Goal: Complete application form

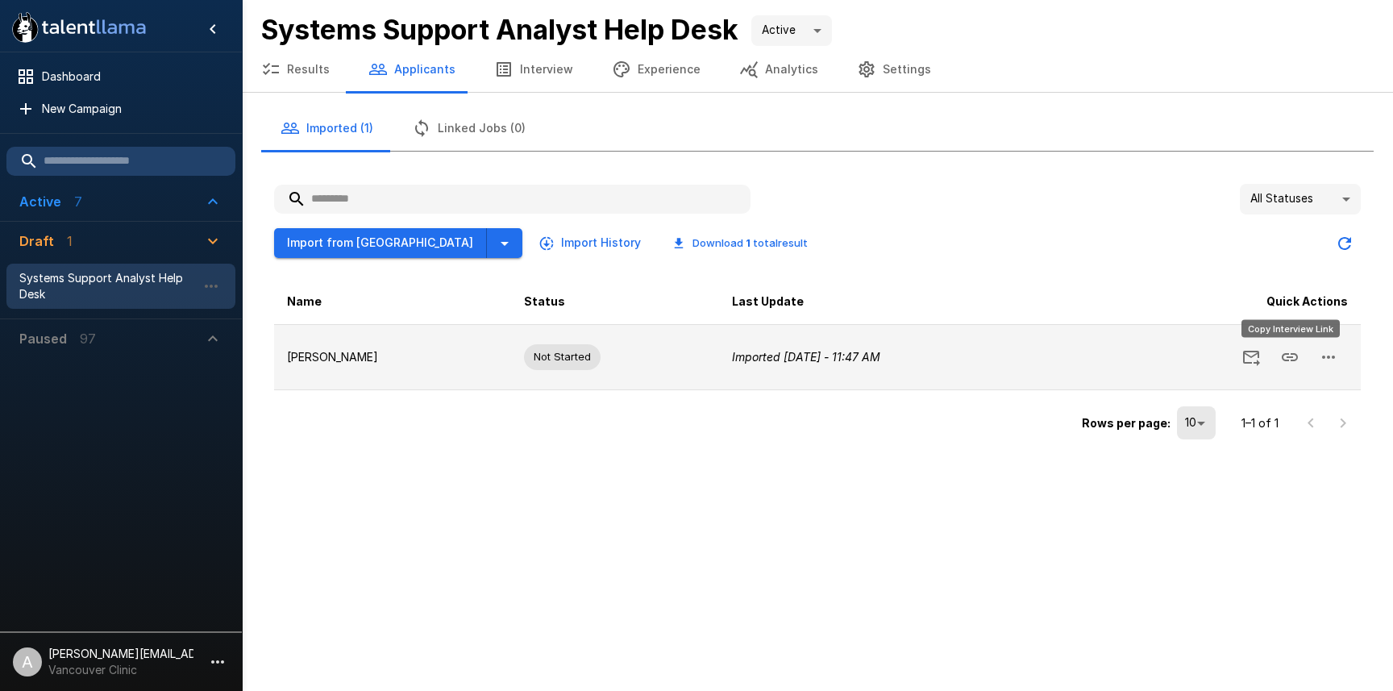
click at [1297, 356] on icon "Copy Interview Link" at bounding box center [1290, 357] width 16 height 8
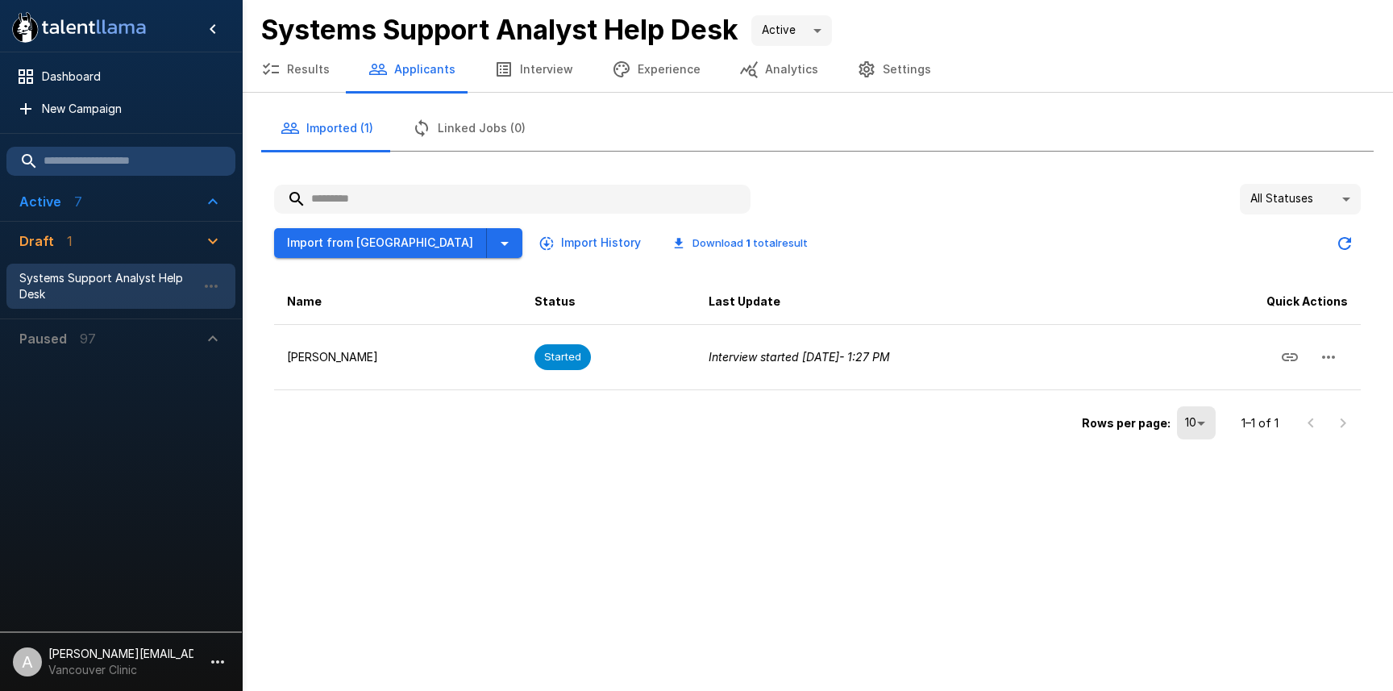
click at [532, 94] on div "Imported (1) Linked Jobs (0) All Statuses ** Import from Greenhouse Import Hist…" at bounding box center [817, 275] width 1151 height 364
click at [515, 74] on button "Interview" at bounding box center [534, 69] width 118 height 45
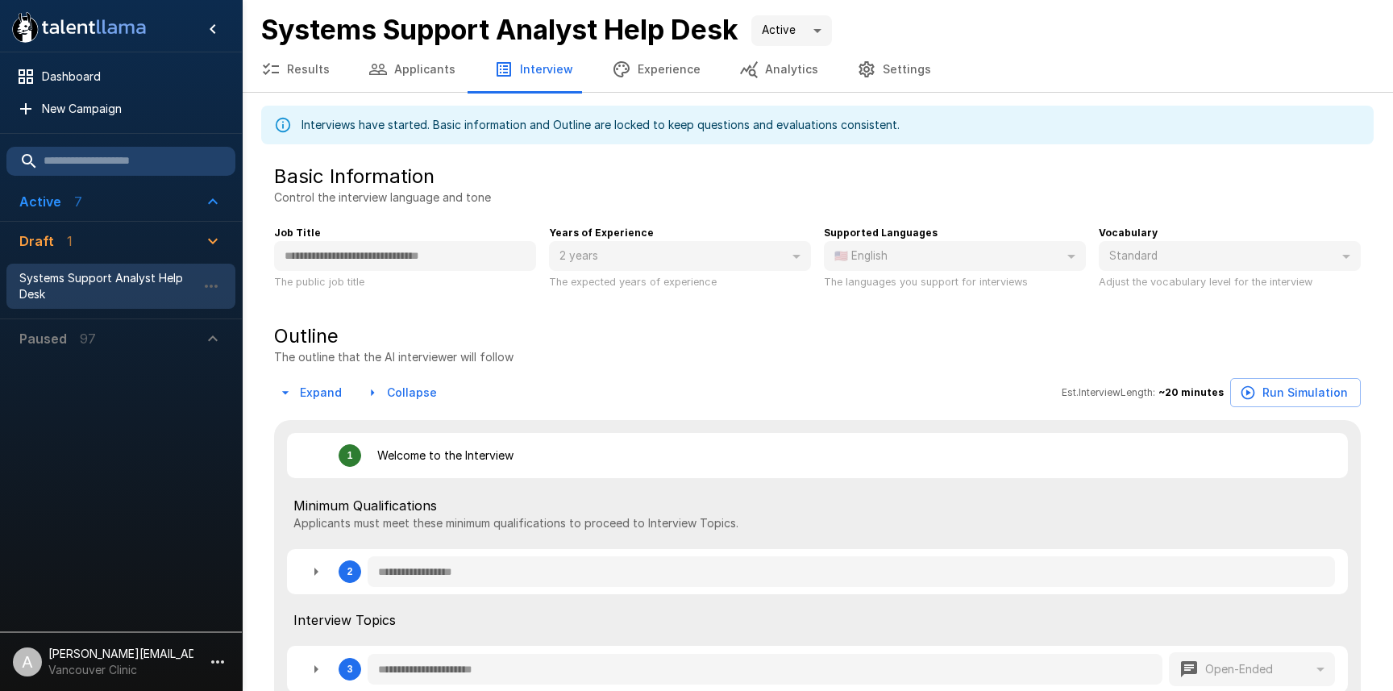
type textarea "*"
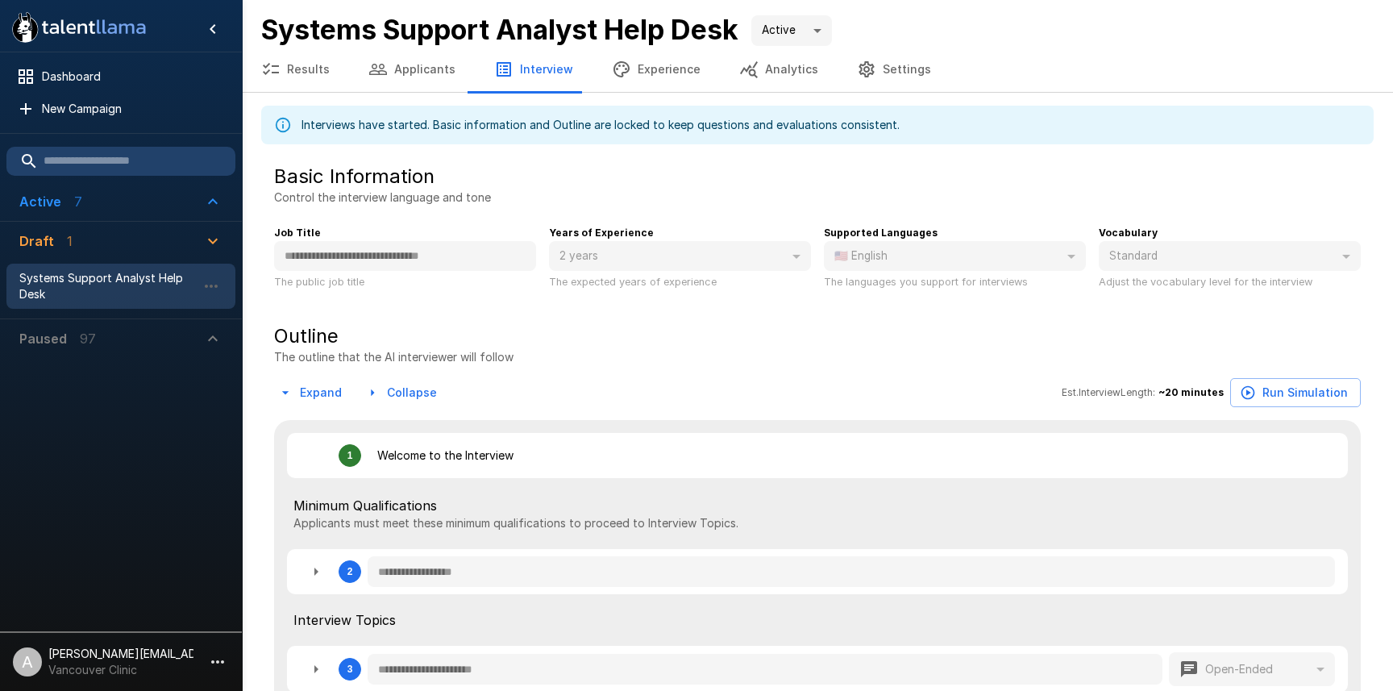
type textarea "*"
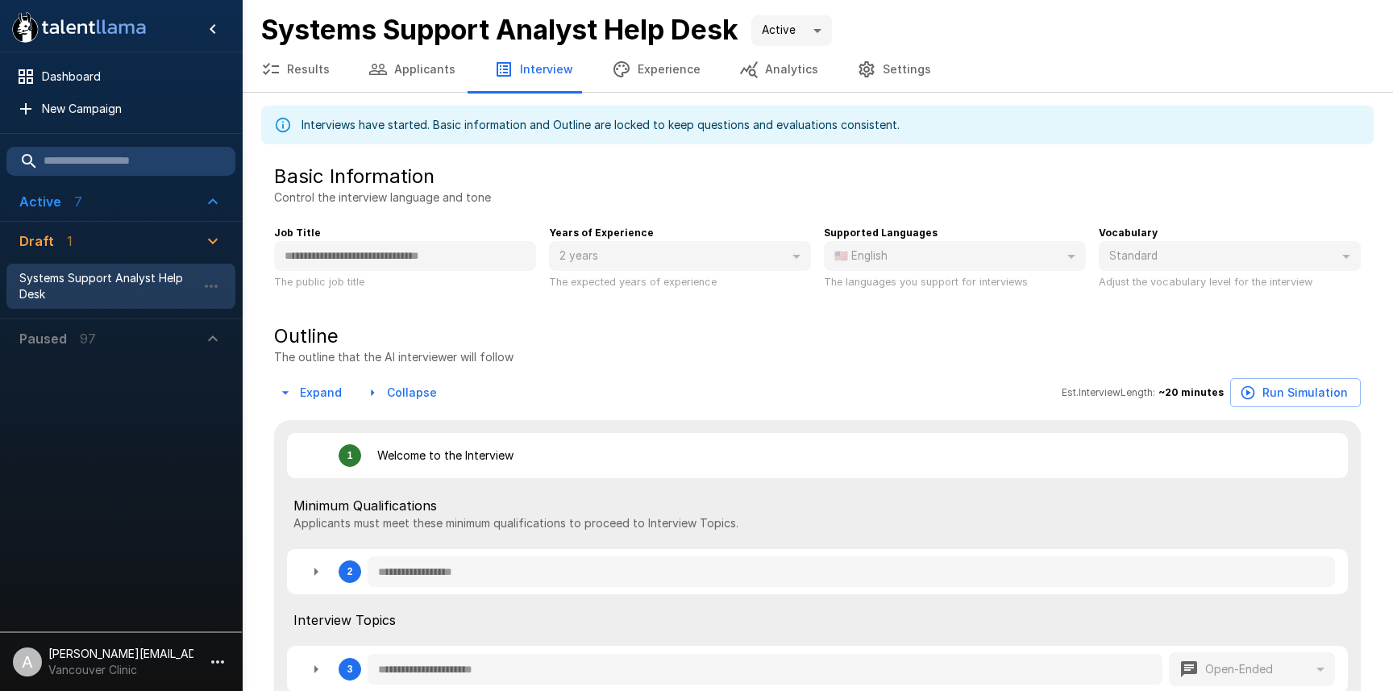
type textarea "*"
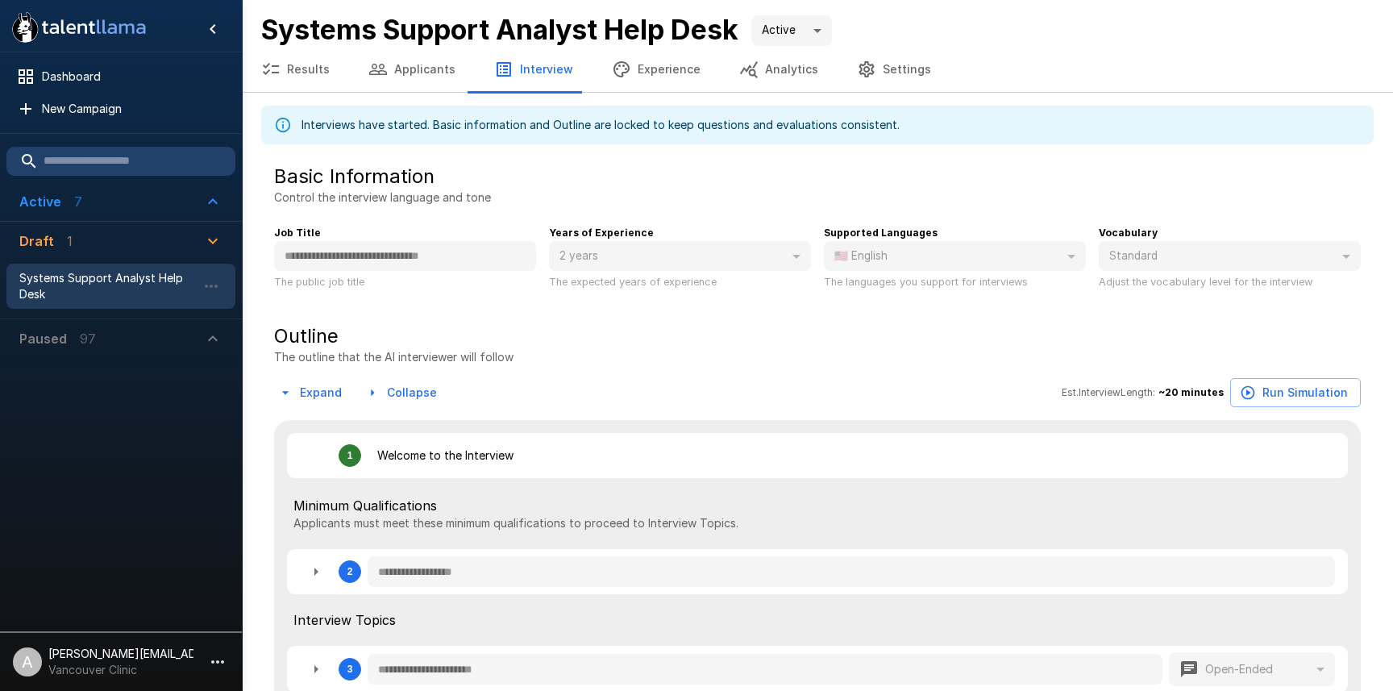
type textarea "*"
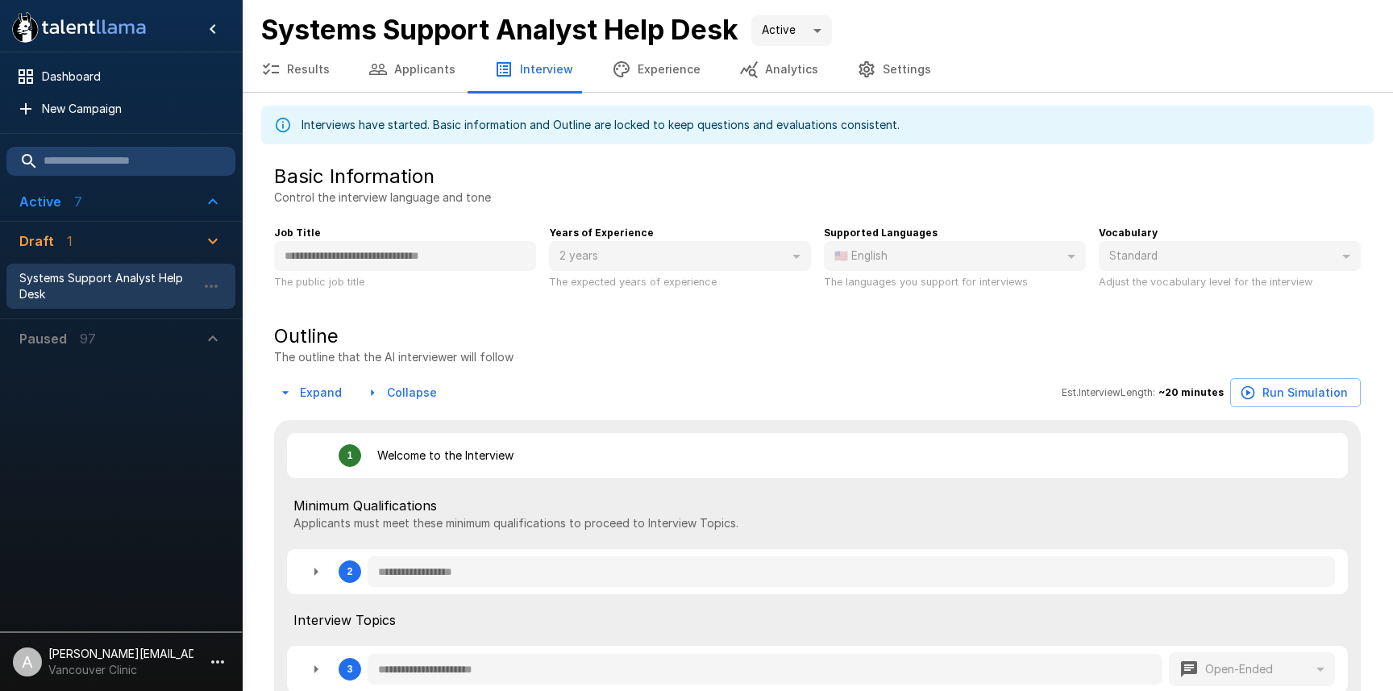
type textarea "*"
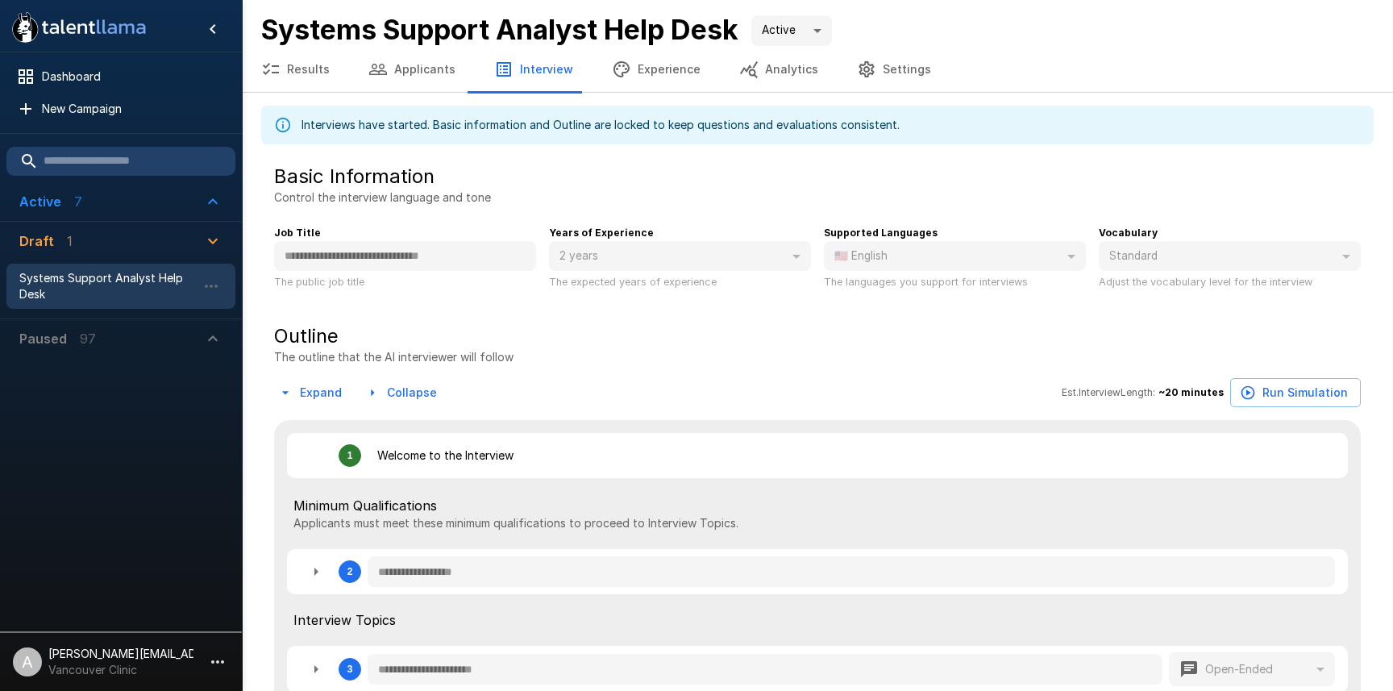
type textarea "*"
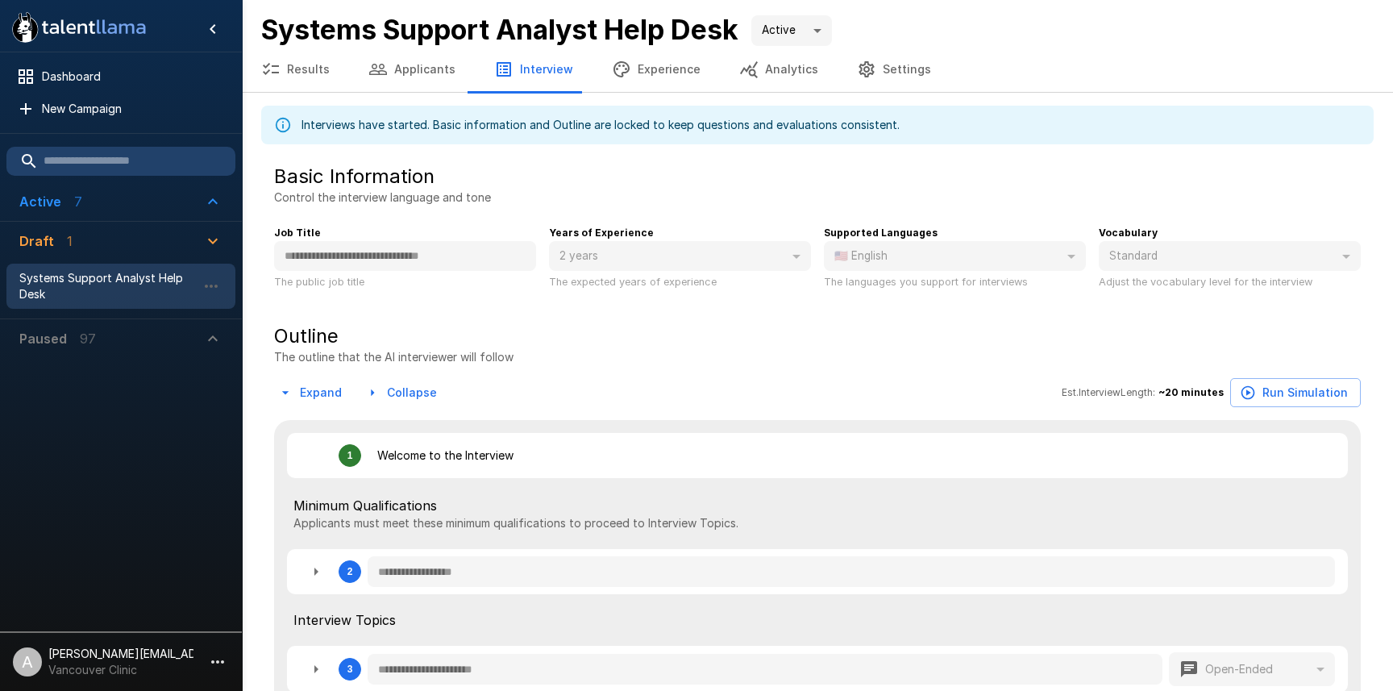
type textarea "*"
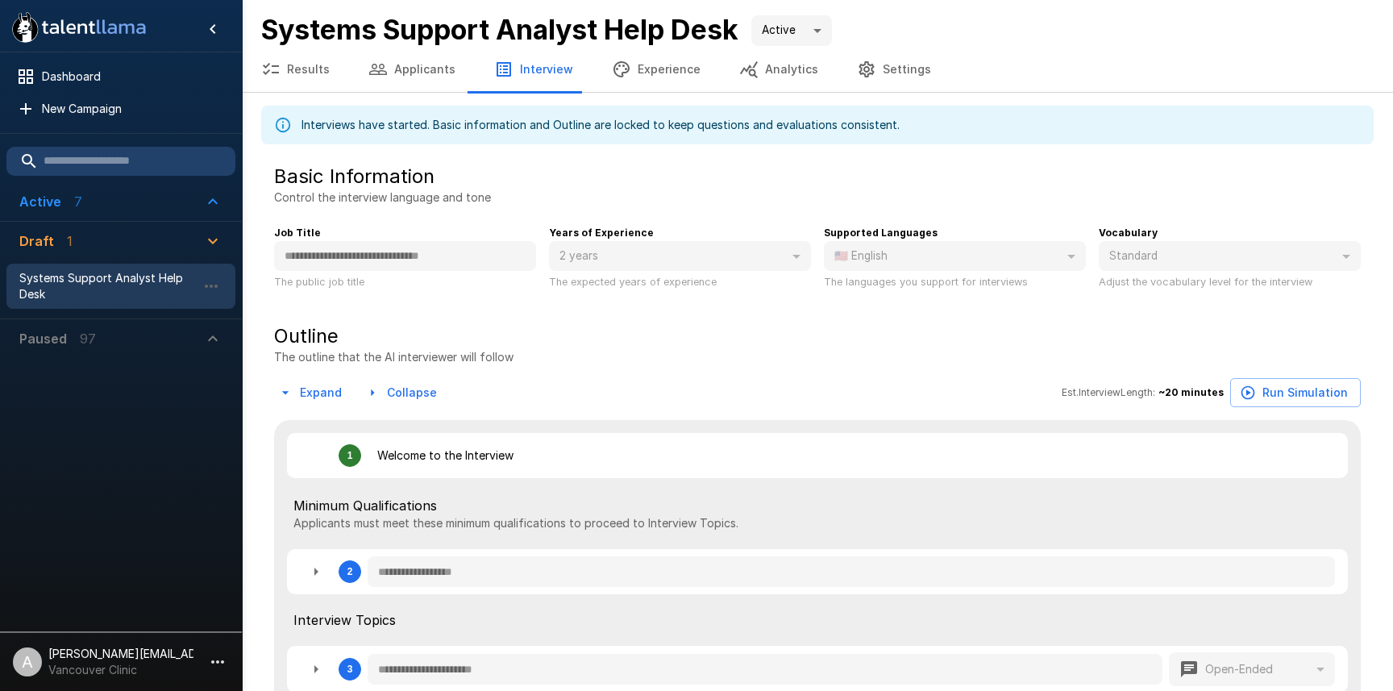
type textarea "*"
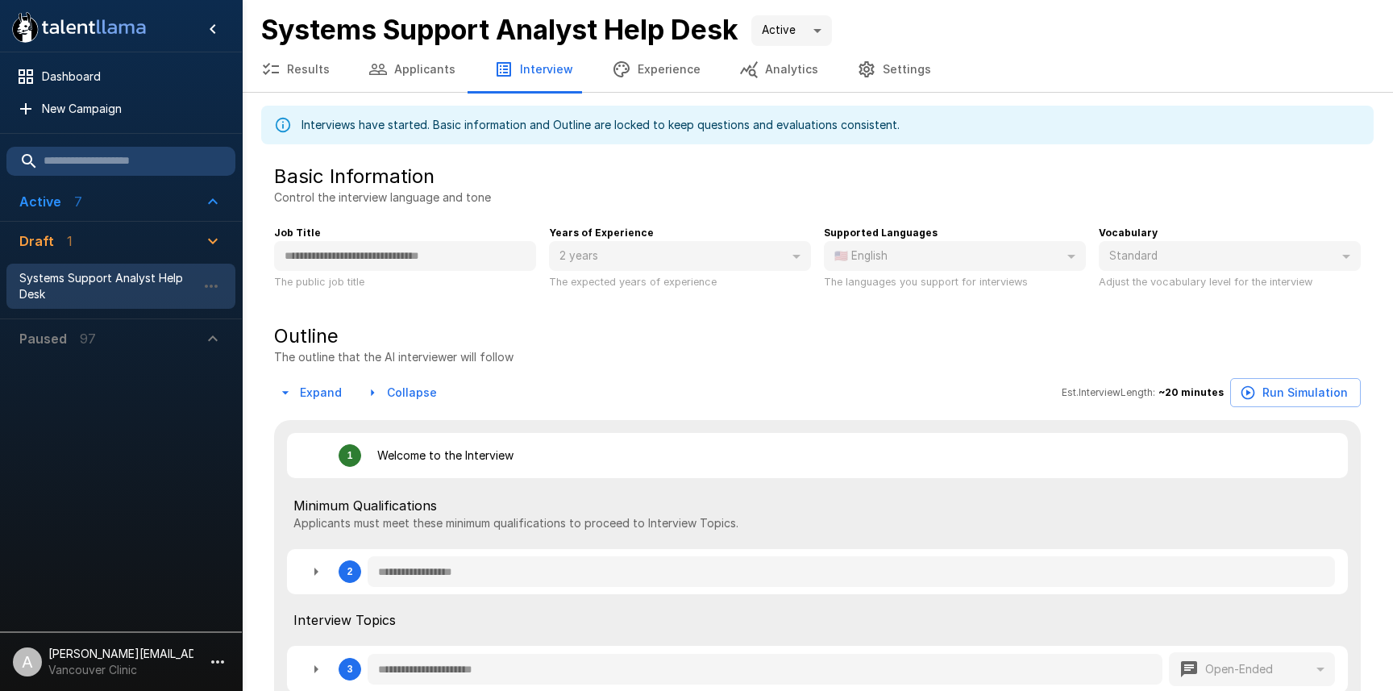
type textarea "*"
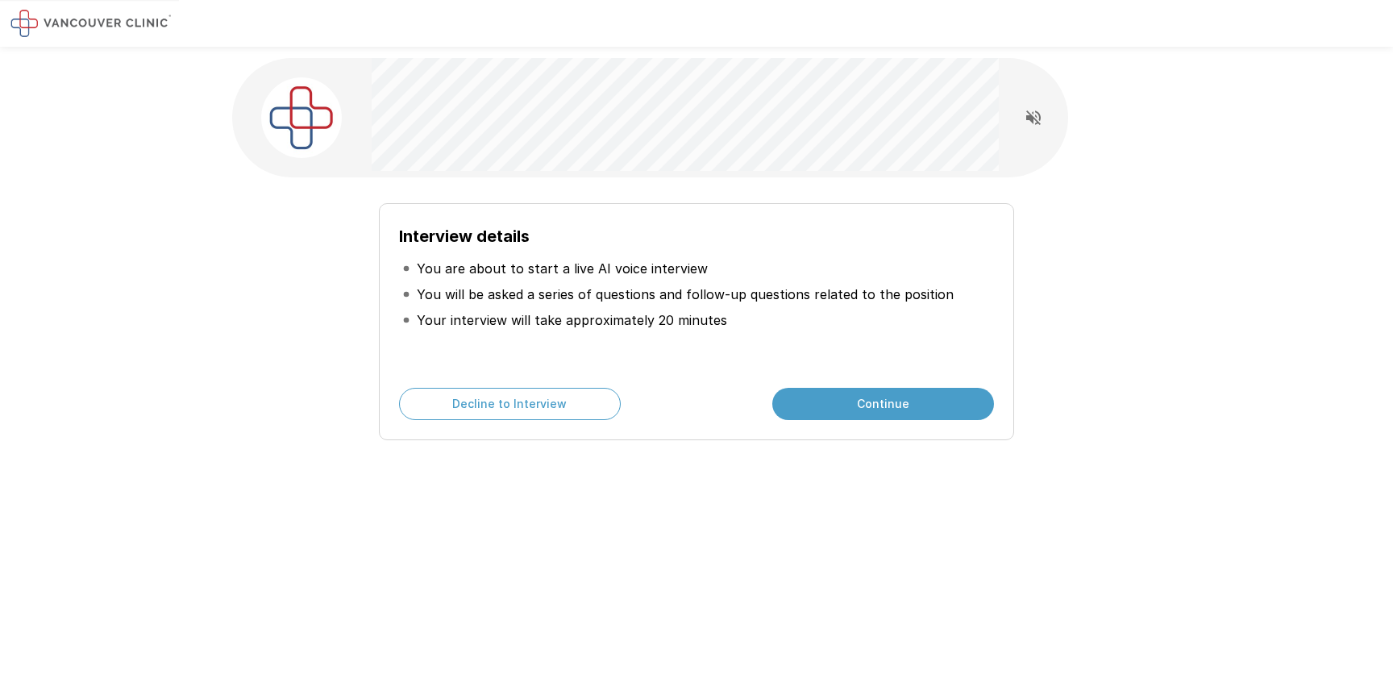
click at [855, 395] on button "Continue" at bounding box center [883, 404] width 222 height 32
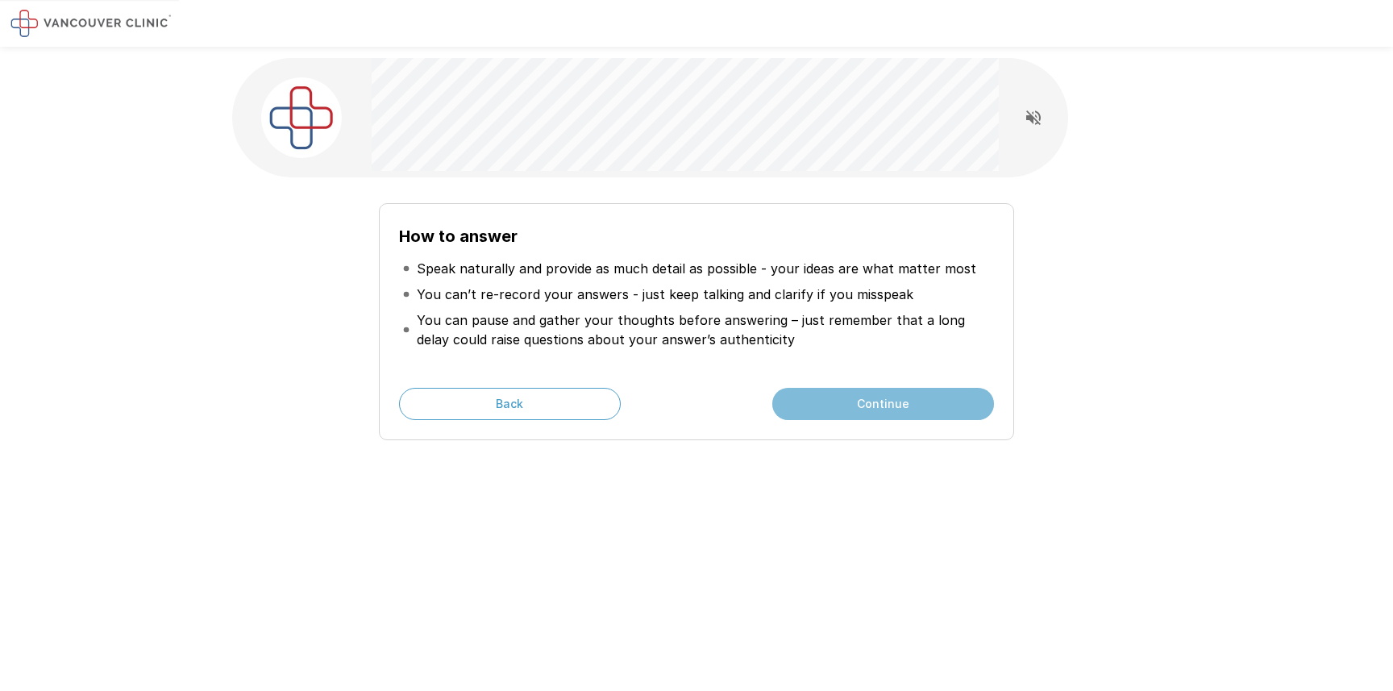
click at [855, 395] on button "Continue" at bounding box center [883, 404] width 222 height 32
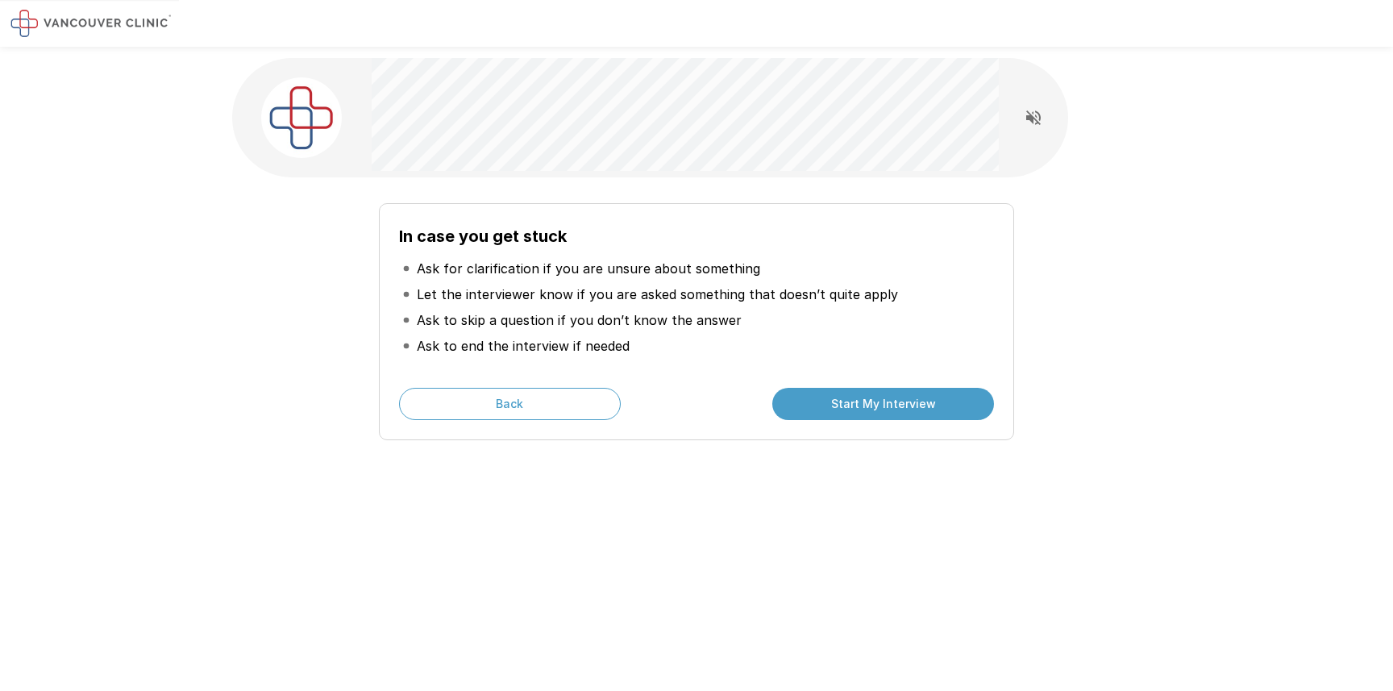
click at [855, 395] on button "Start My Interview" at bounding box center [883, 404] width 222 height 32
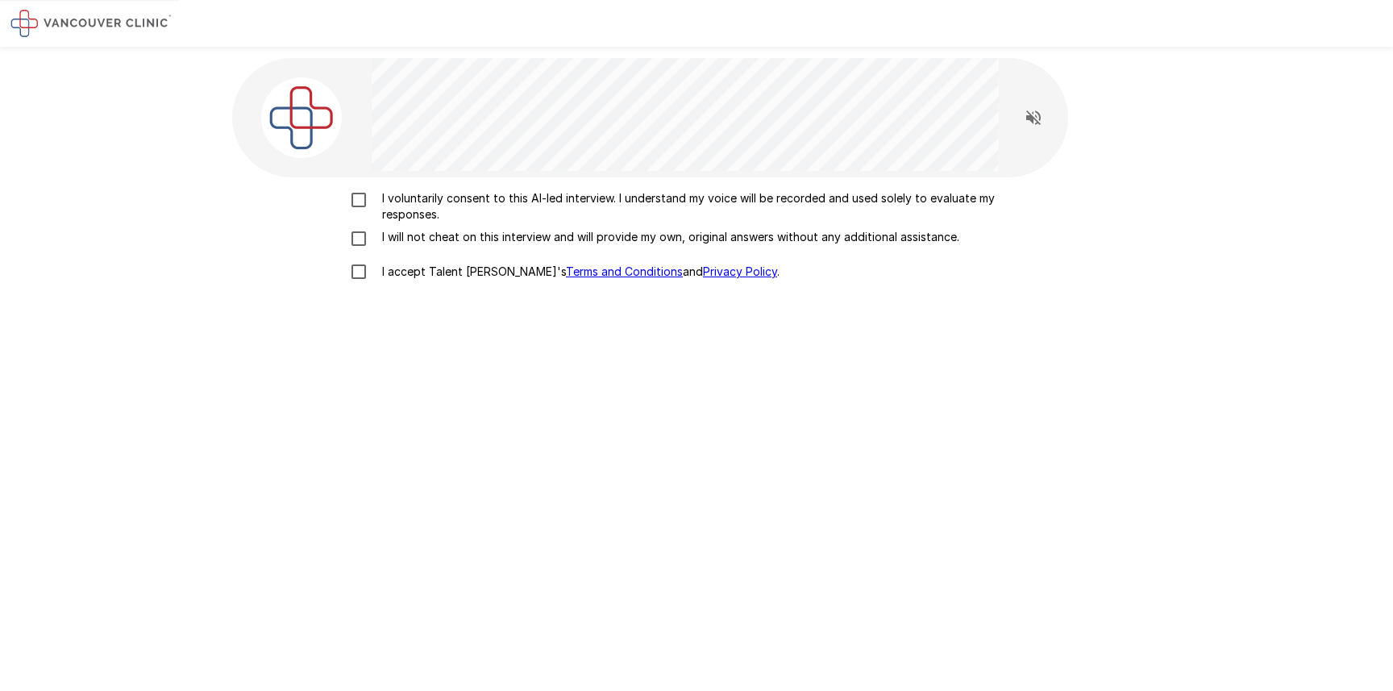
click at [399, 199] on p "I voluntarily consent to this AI-led interview. I understand my voice will be r…" at bounding box center [714, 206] width 676 height 32
click at [422, 241] on p "I will not cheat on this interview and will provide my own, original answers wi…" at bounding box center [668, 237] width 584 height 16
click at [442, 291] on div "I voluntarily consent to this AI-led interview. I understand my voice will be r…" at bounding box center [696, 388] width 929 height 423
click at [444, 275] on p "I accept Talent Llama's Terms and Conditions and Privacy Policy ." at bounding box center [578, 272] width 404 height 16
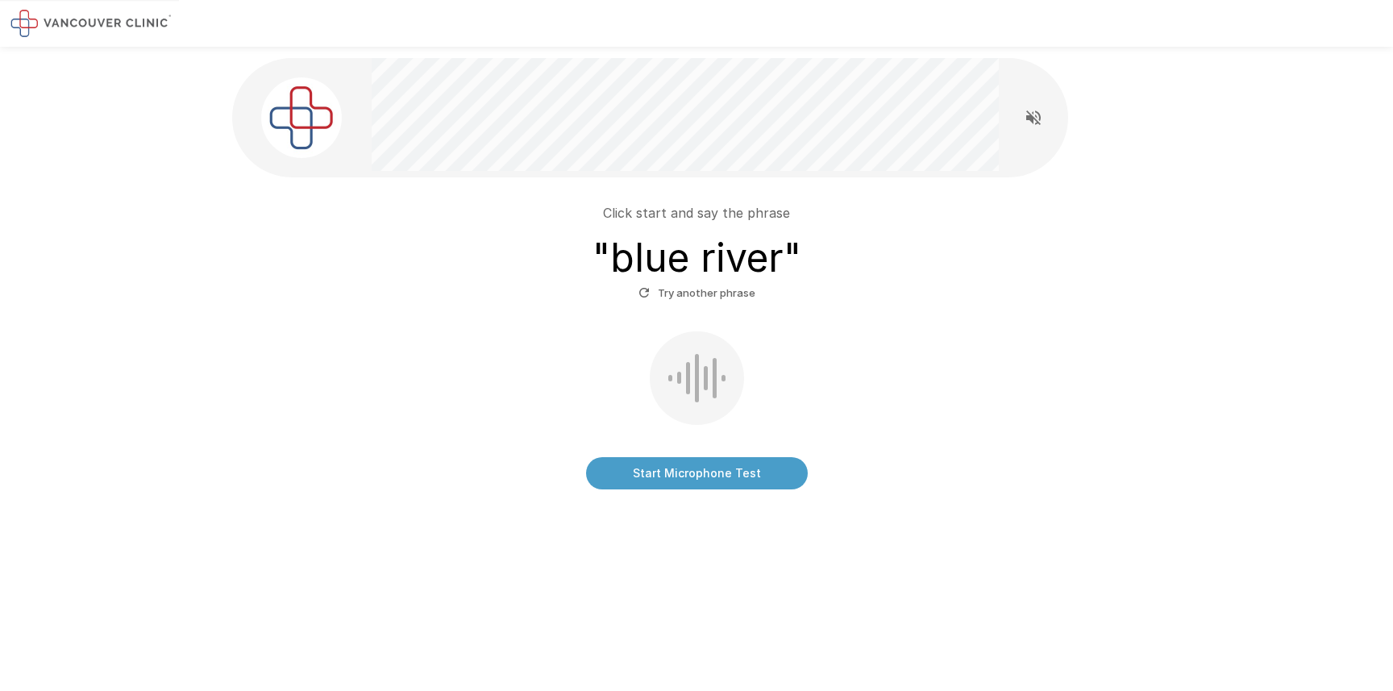
click at [715, 472] on button "Start Microphone Test" at bounding box center [697, 473] width 222 height 32
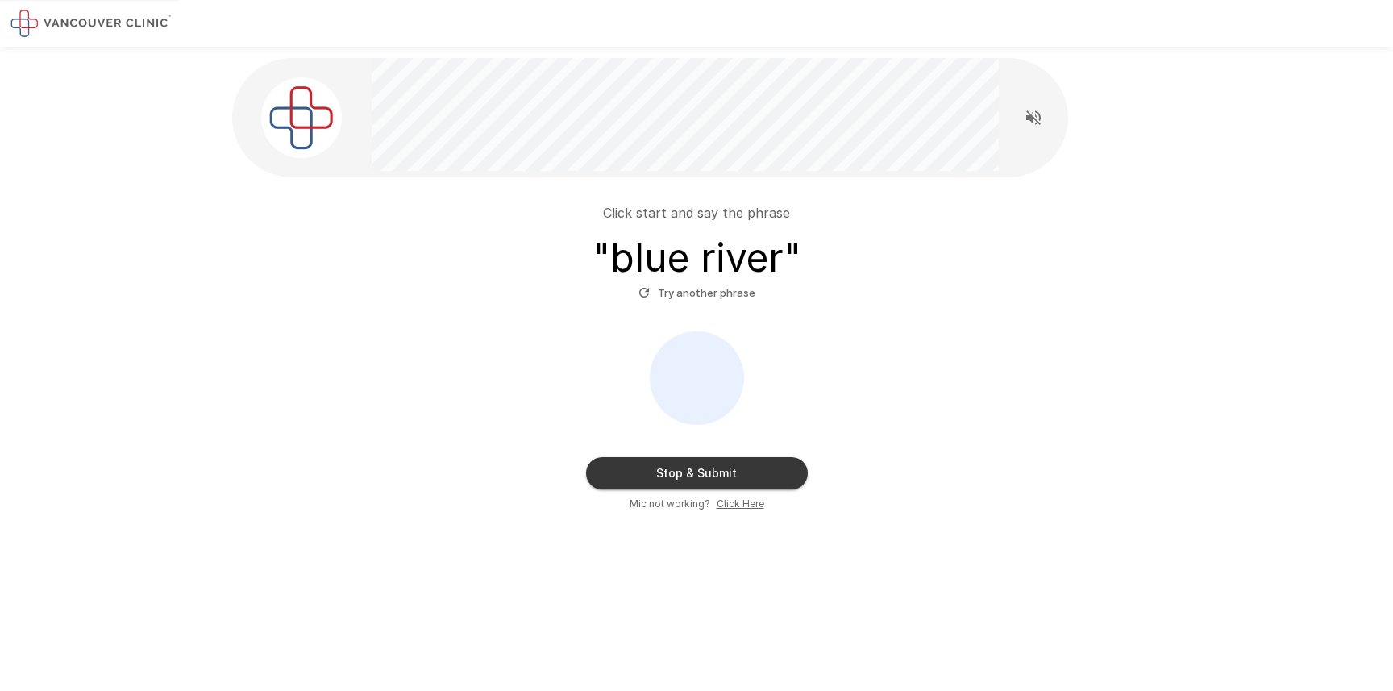
click at [715, 472] on button "Stop & Submit" at bounding box center [697, 473] width 222 height 32
